Goal: Check status: Check status

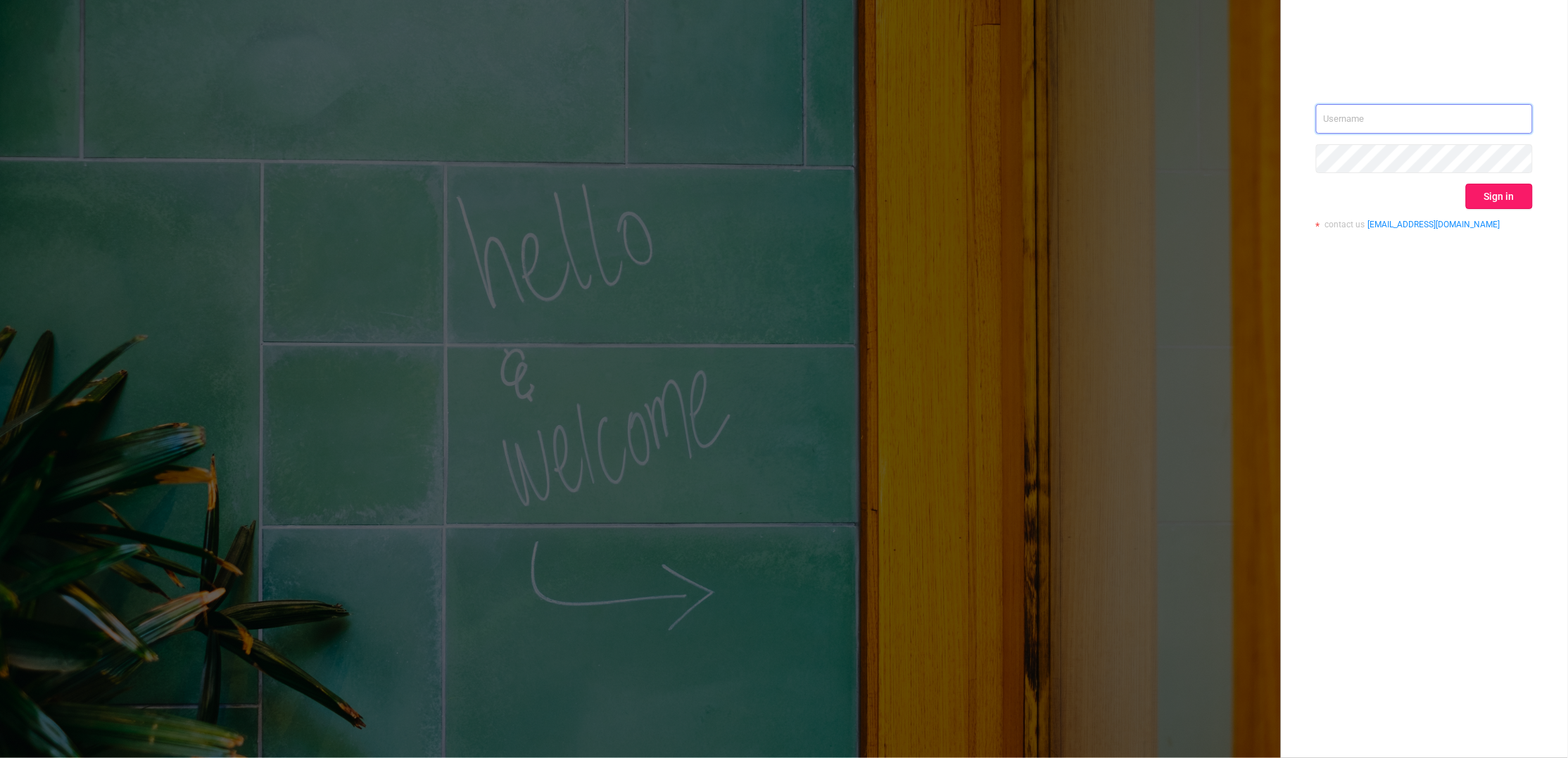
type input "[PERSON_NAME][EMAIL_ADDRESS][DOMAIN_NAME]"
click at [1497, 194] on button "Sign in" at bounding box center [1500, 196] width 67 height 26
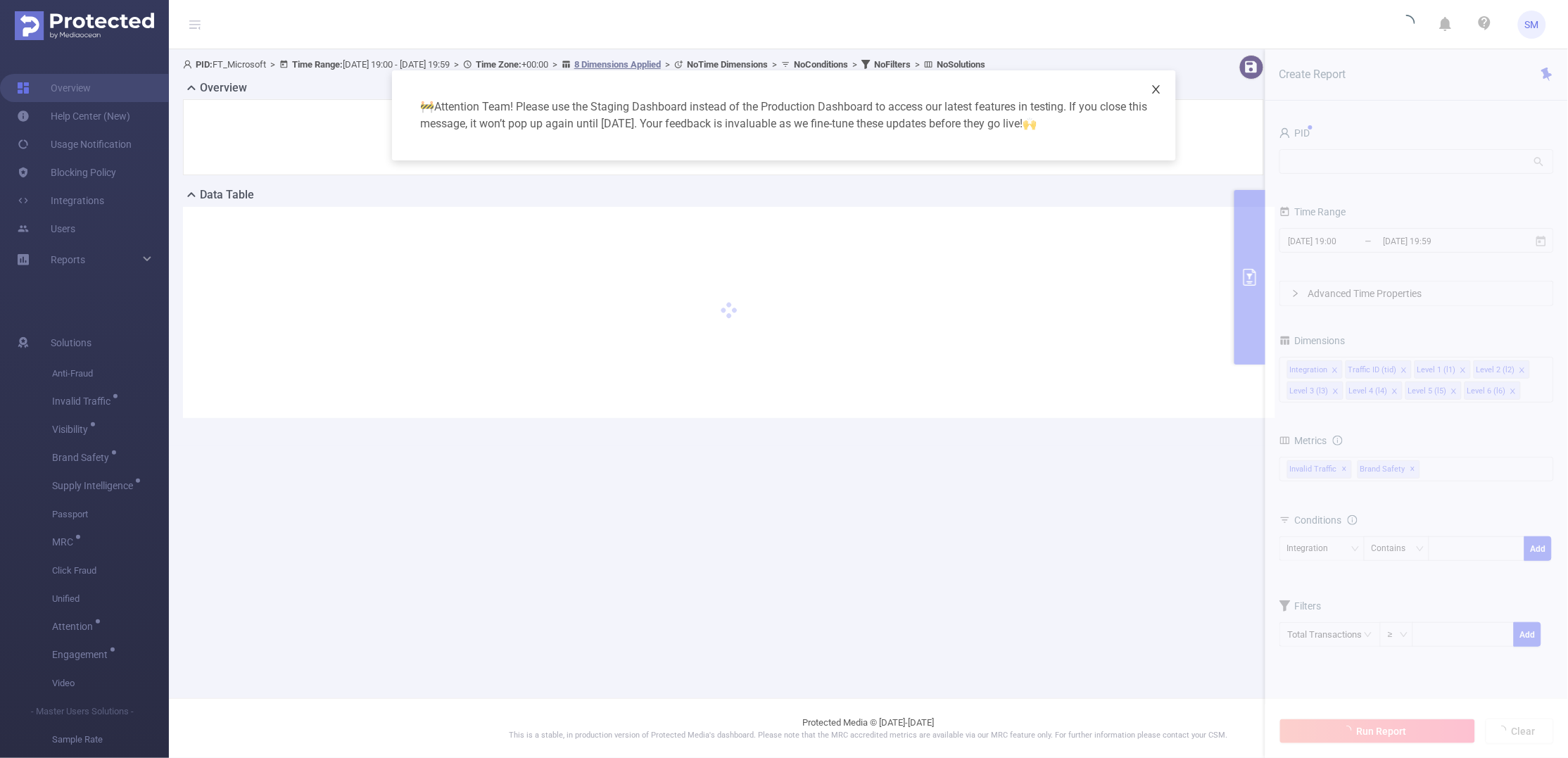
click at [1159, 88] on icon "icon: close" at bounding box center [1156, 89] width 12 height 12
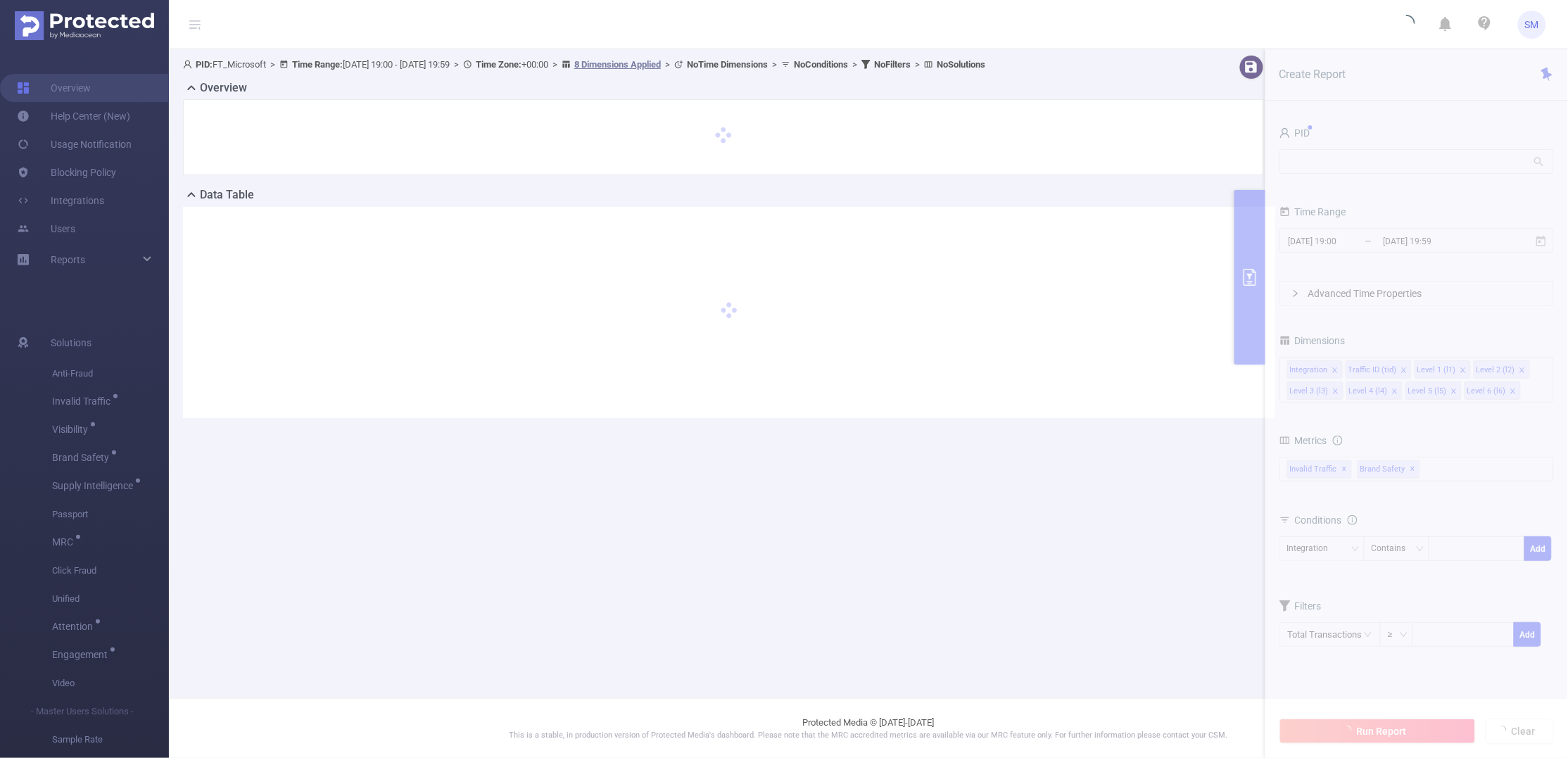
click at [1257, 266] on div at bounding box center [729, 312] width 1093 height 211
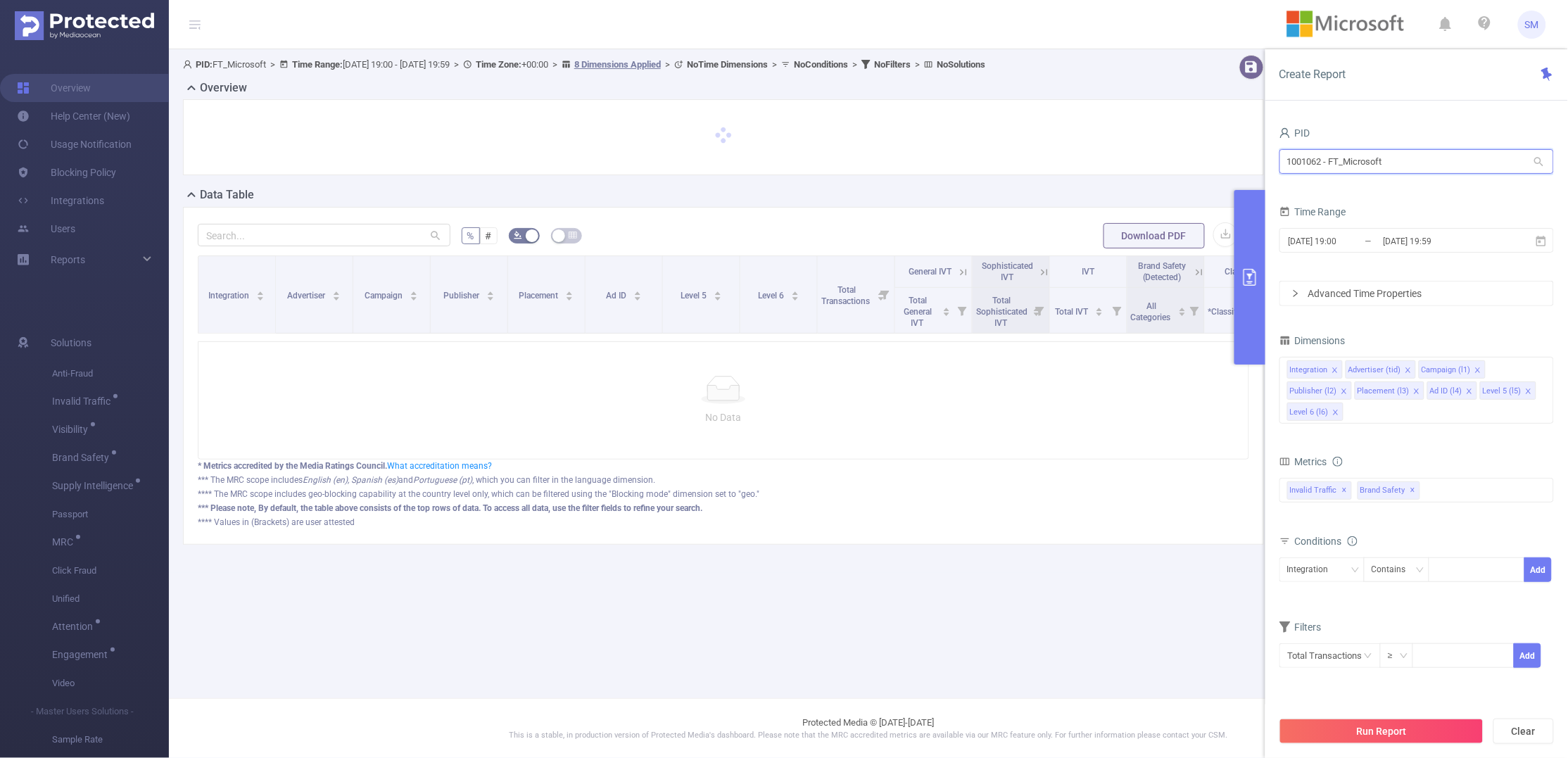
click at [1350, 159] on input "1001062 - FT_Microsoft" at bounding box center [1417, 162] width 275 height 25
drag, startPoint x: 1415, startPoint y: 160, endPoint x: 1182, endPoint y: 149, distance: 233.3
click at [1182, 149] on section "PID: FT_Microsoft > Time Range: [DATE] 19:00 - [DATE] 19:59 > Time Zone: +00:00…" at bounding box center [868, 311] width 1399 height 523
type input "demo"
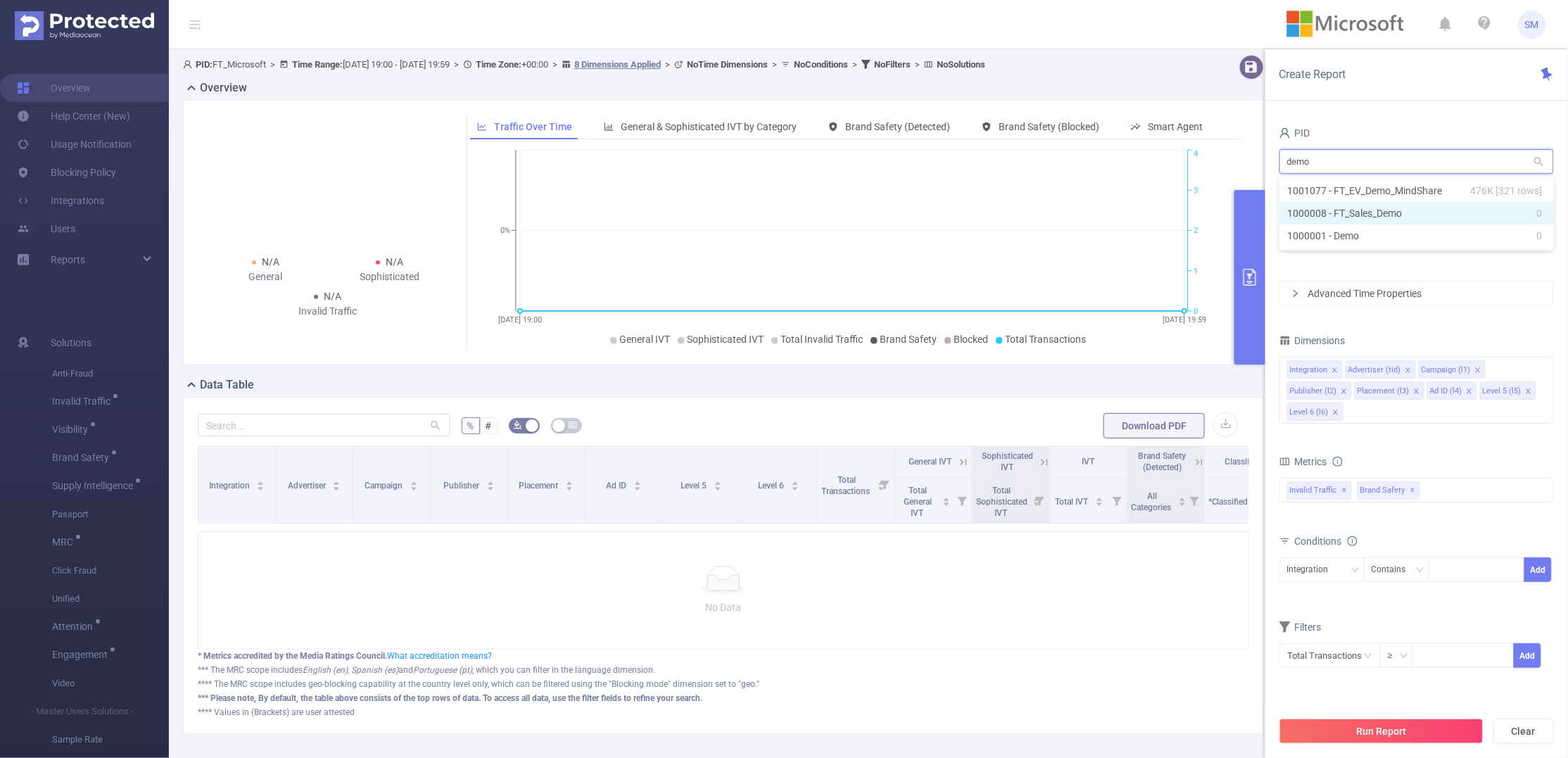
click at [1371, 211] on li "1000008 - FT_Sales_Demo 0" at bounding box center [1417, 213] width 275 height 22
click at [1433, 246] on input "[DATE] 19:59" at bounding box center [1439, 241] width 114 height 19
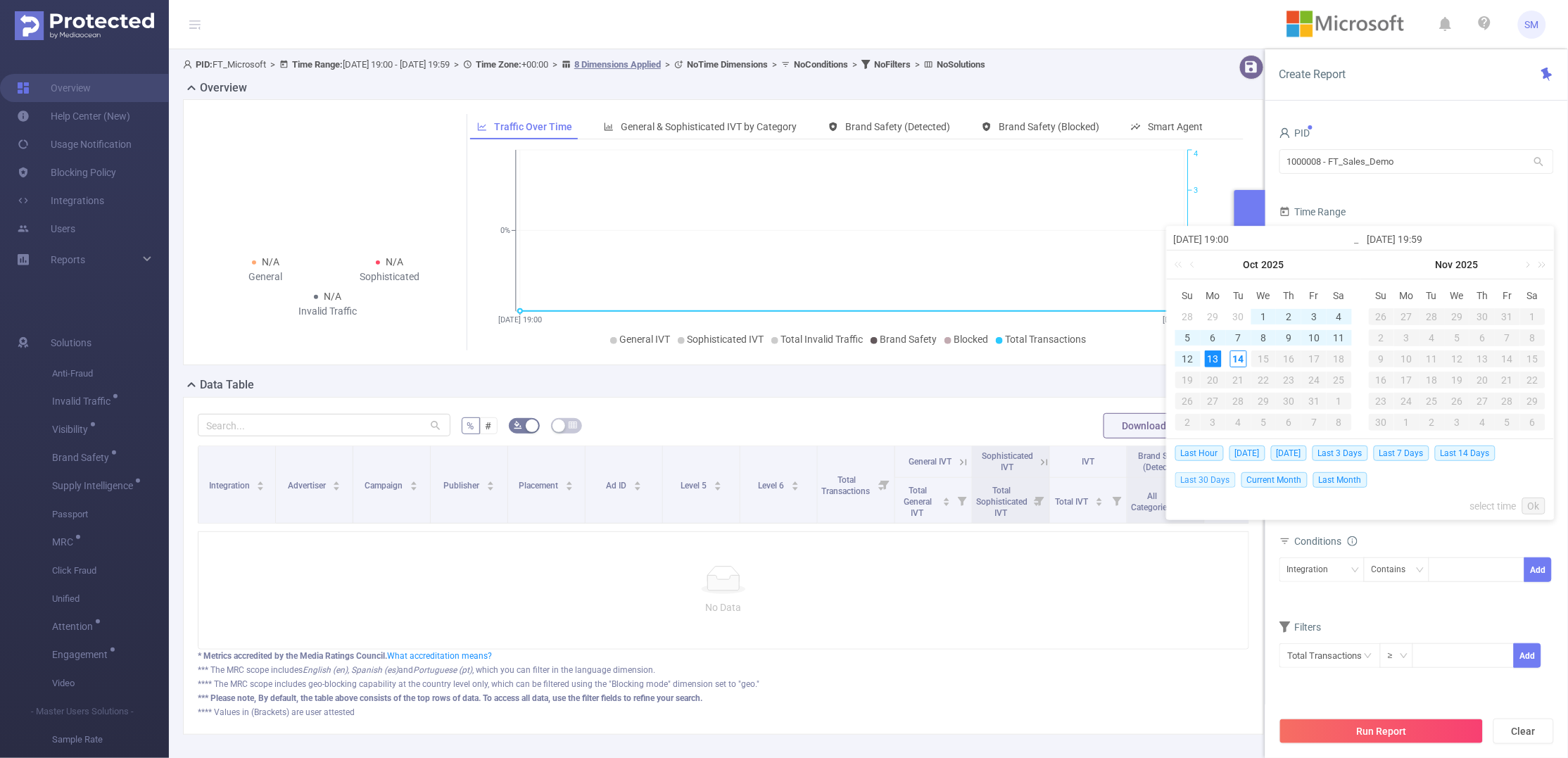
click at [1220, 476] on span "Last 30 Days" at bounding box center [1206, 480] width 60 height 15
type input "[DATE] 00:00"
type input "[DATE] 23:59"
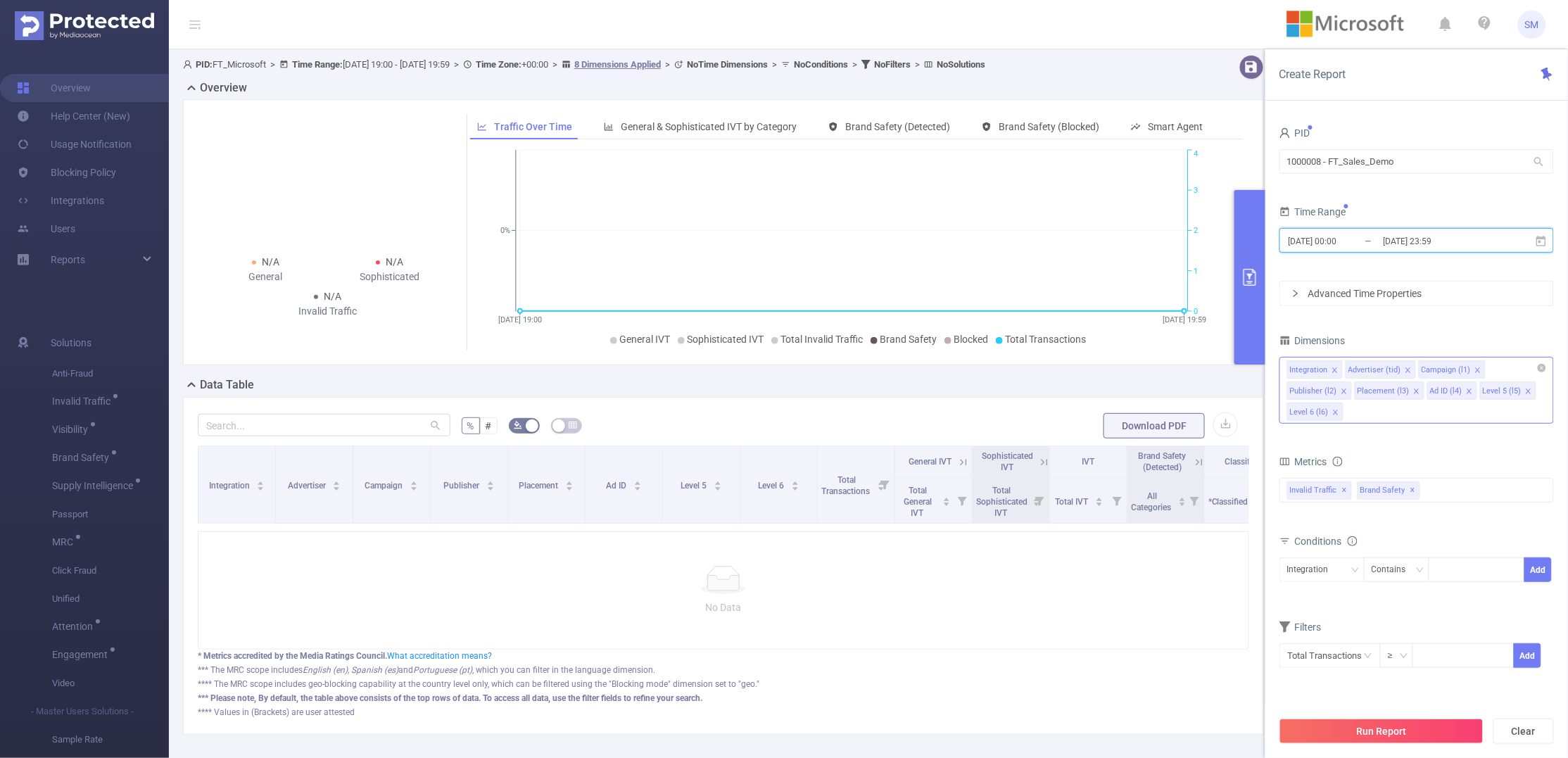
click at [1337, 413] on icon "icon: close" at bounding box center [1336, 412] width 7 height 7
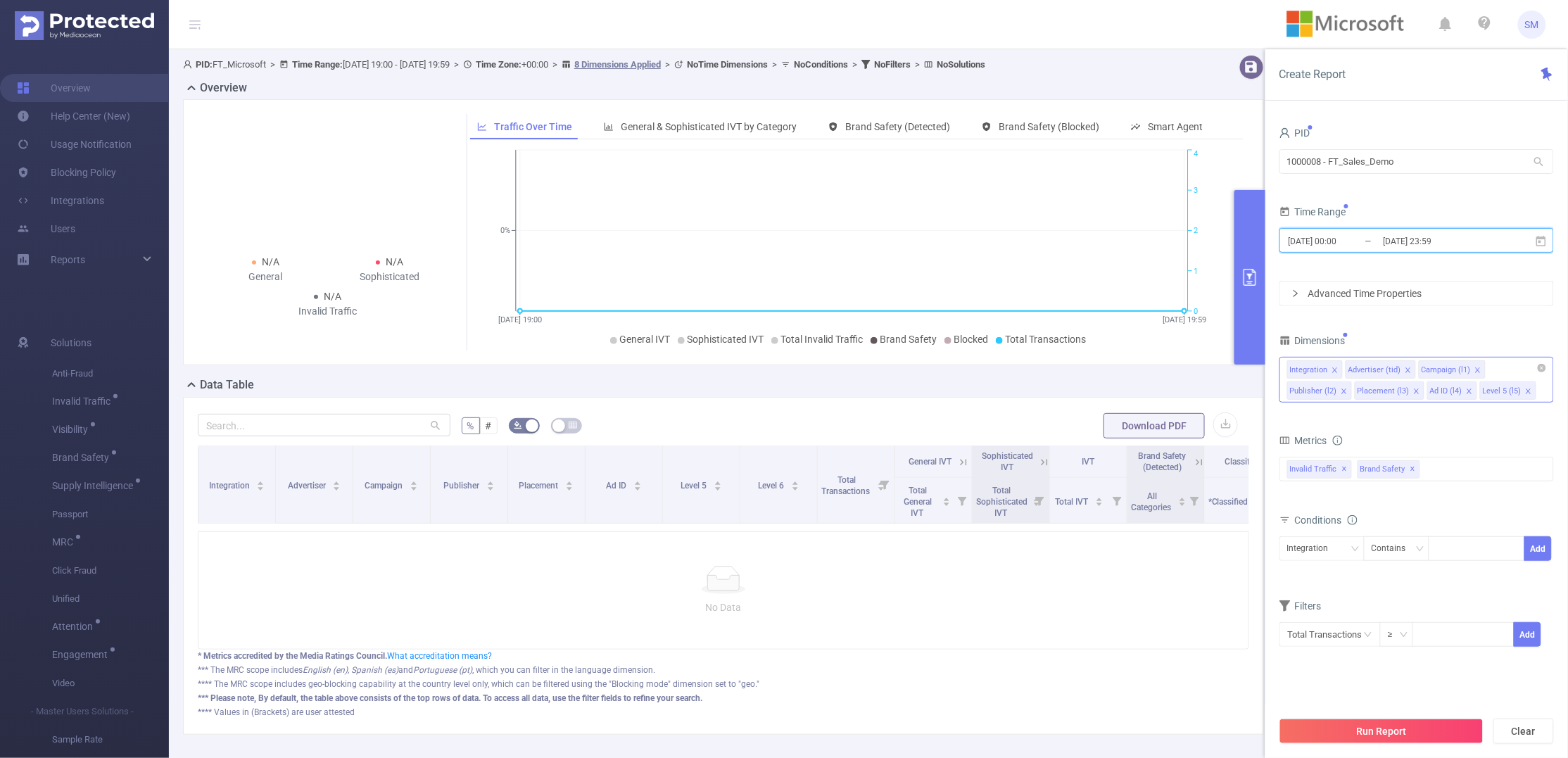
click at [1525, 391] on icon "icon: close" at bounding box center [1529, 391] width 7 height 7
click at [1454, 731] on button "Run Report" at bounding box center [1382, 731] width 204 height 26
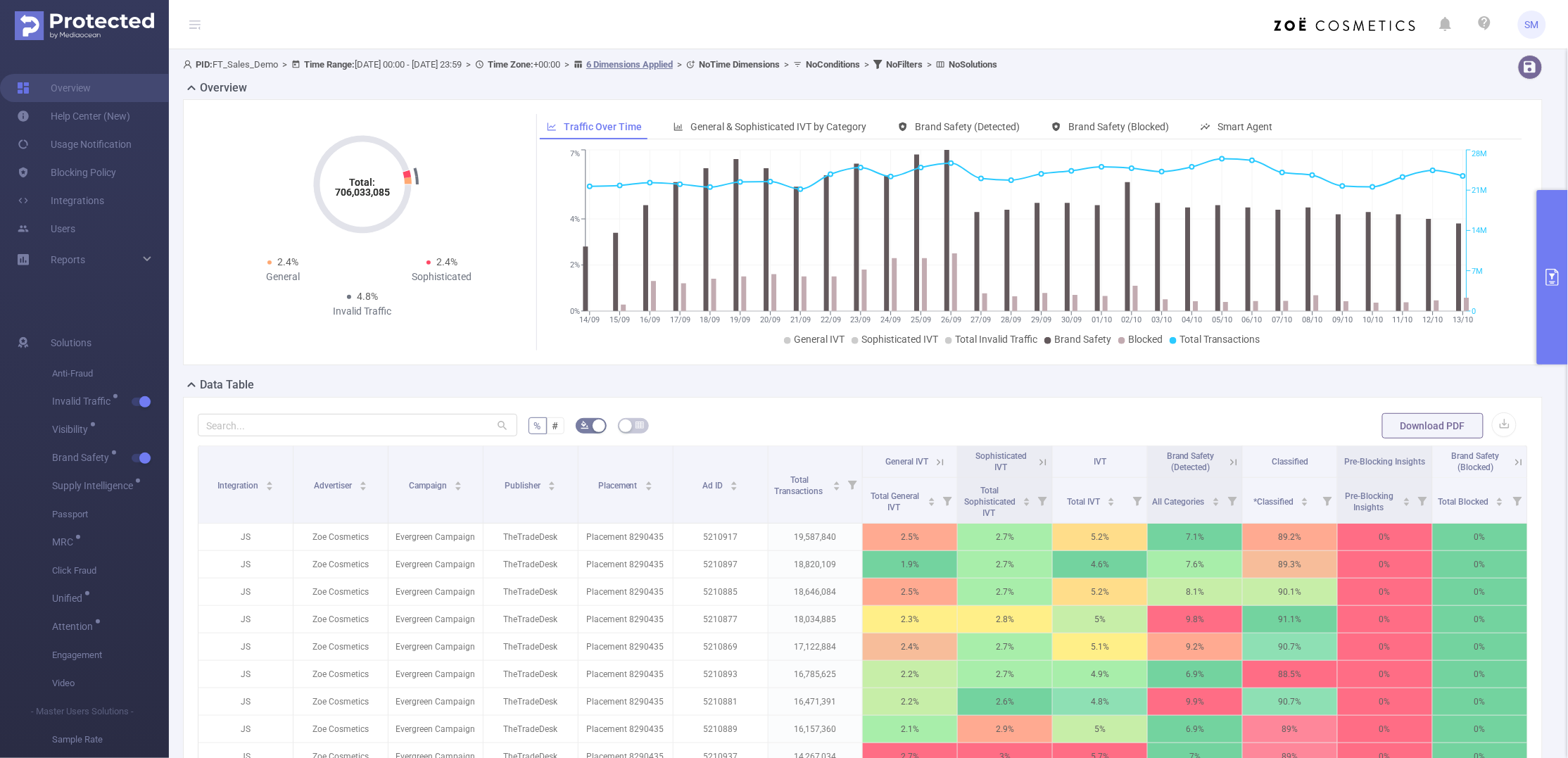
click at [1402, 91] on div "Overview" at bounding box center [868, 89] width 1371 height 19
click at [852, 337] on icon at bounding box center [855, 340] width 7 height 7
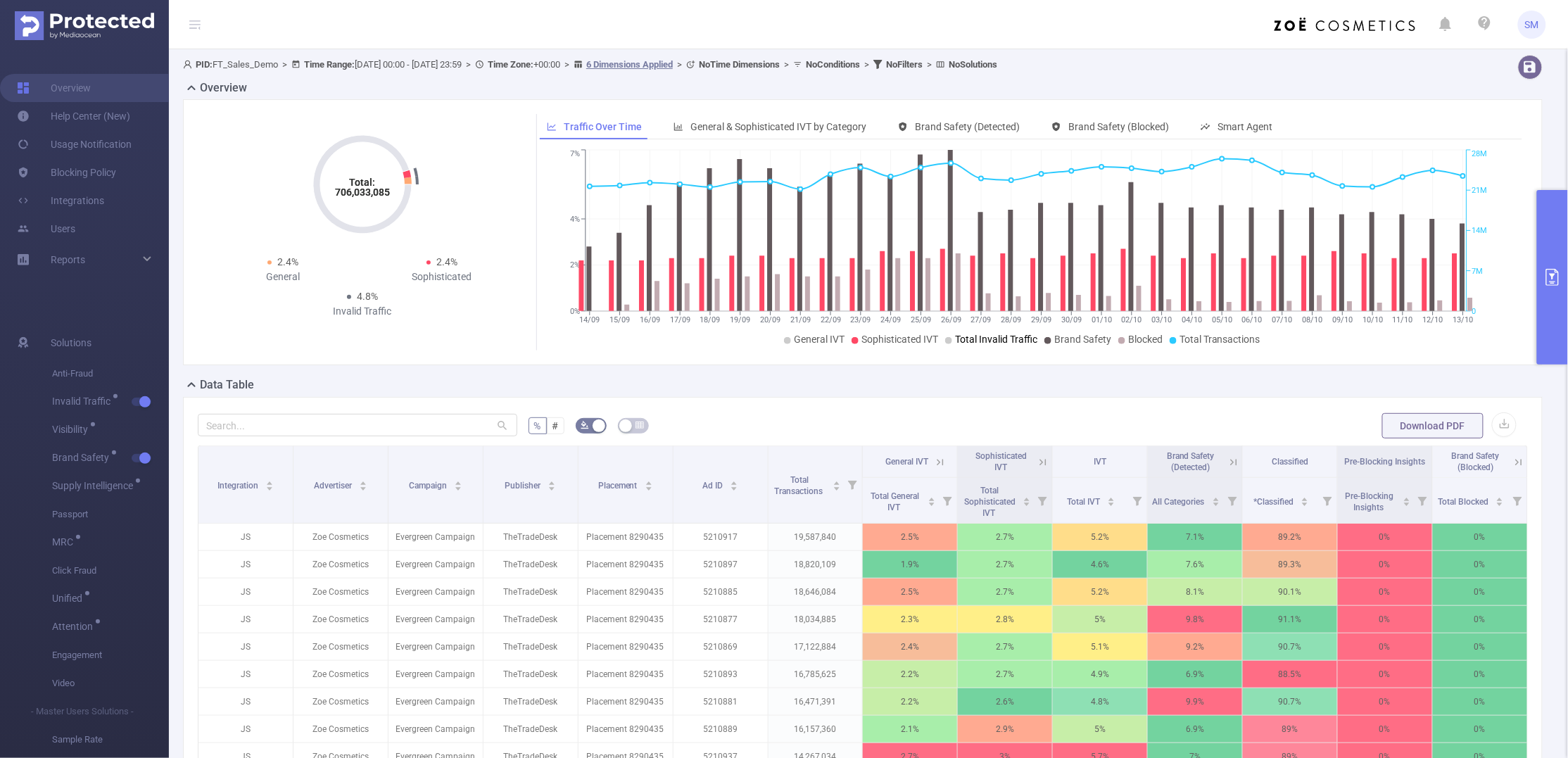
click at [948, 337] on icon at bounding box center [949, 340] width 7 height 7
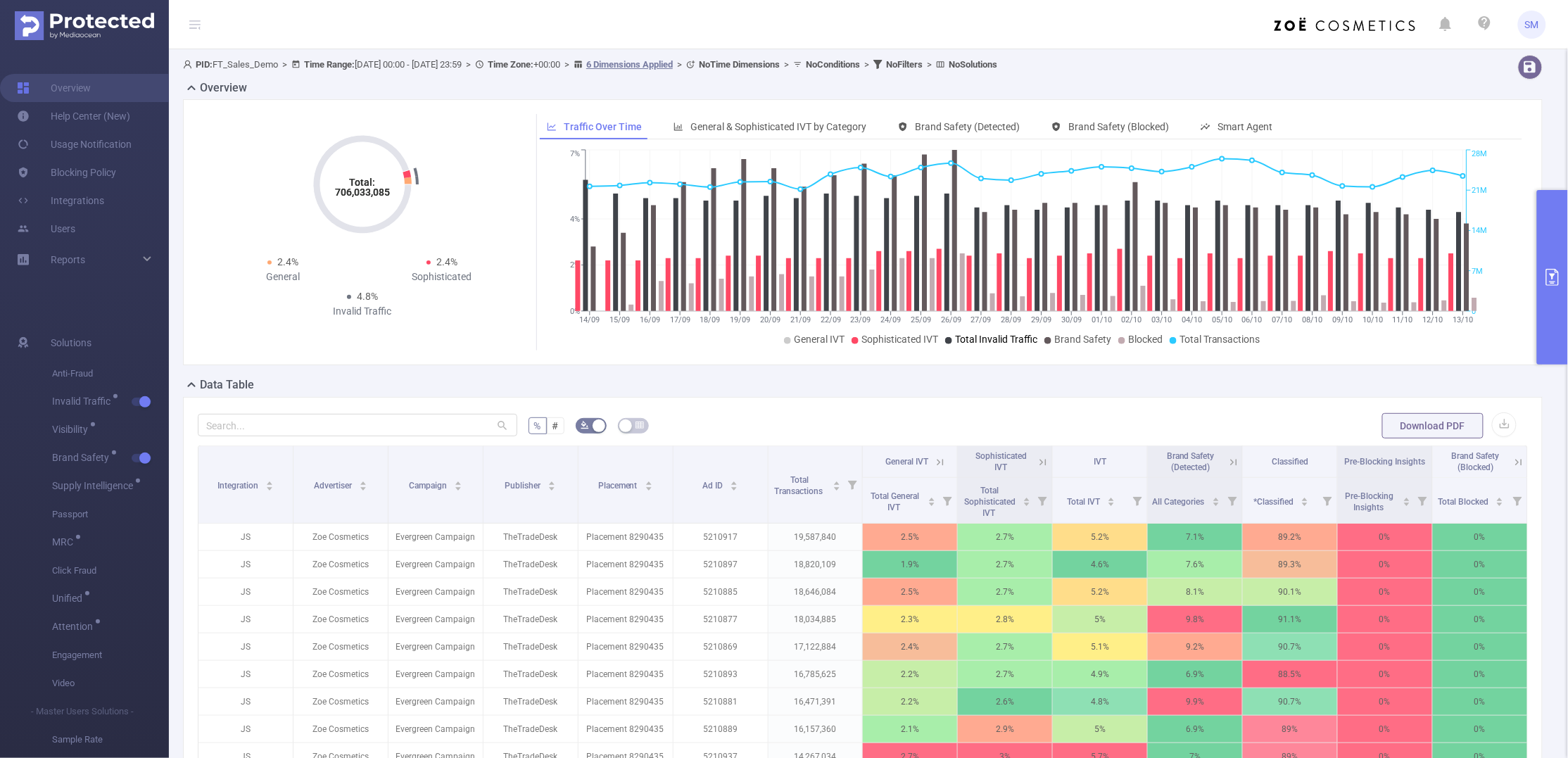
click at [948, 337] on icon at bounding box center [949, 340] width 7 height 7
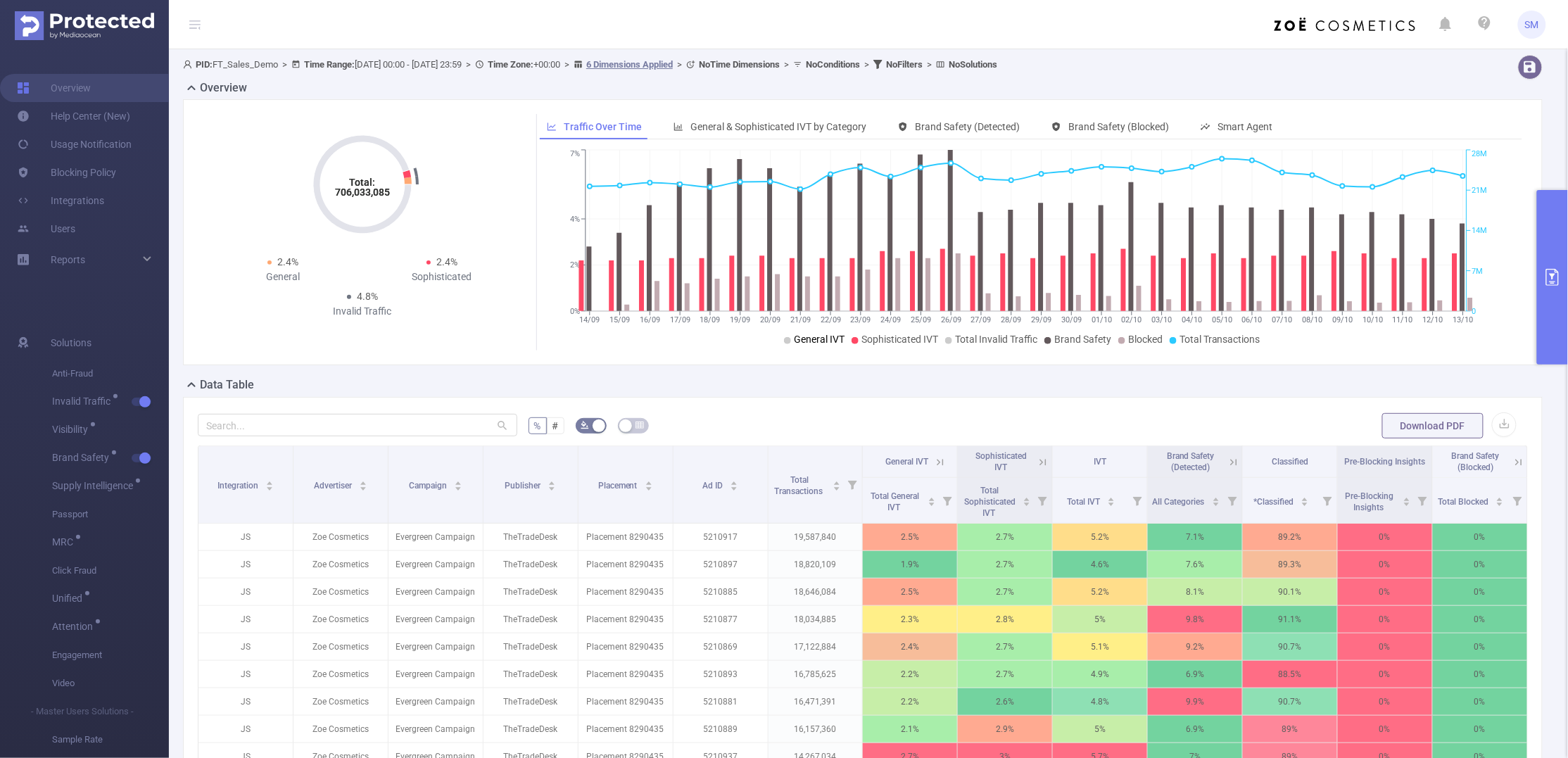
click at [786, 338] on icon at bounding box center [787, 340] width 7 height 7
